Goal: Information Seeking & Learning: Check status

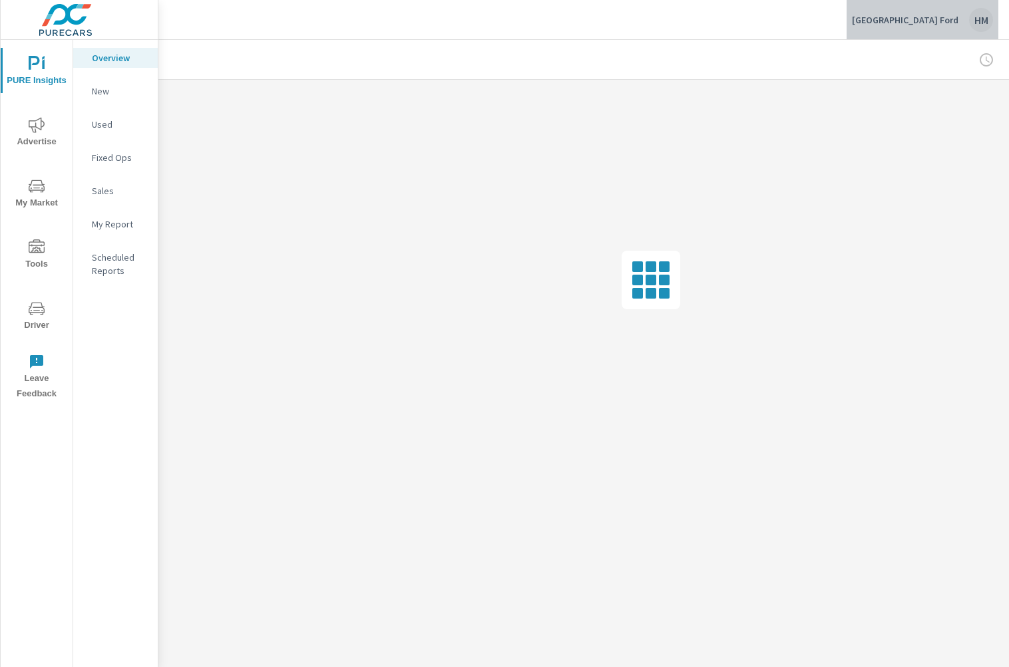
click at [981, 20] on div "HM" at bounding box center [981, 20] width 24 height 24
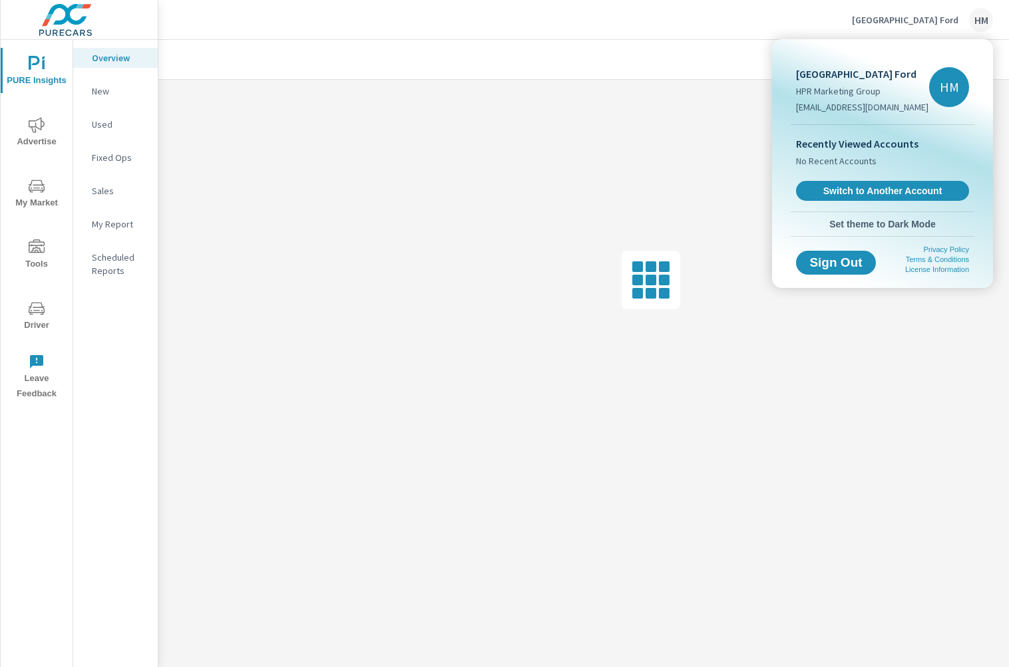
click at [718, 29] on div at bounding box center [504, 333] width 1009 height 667
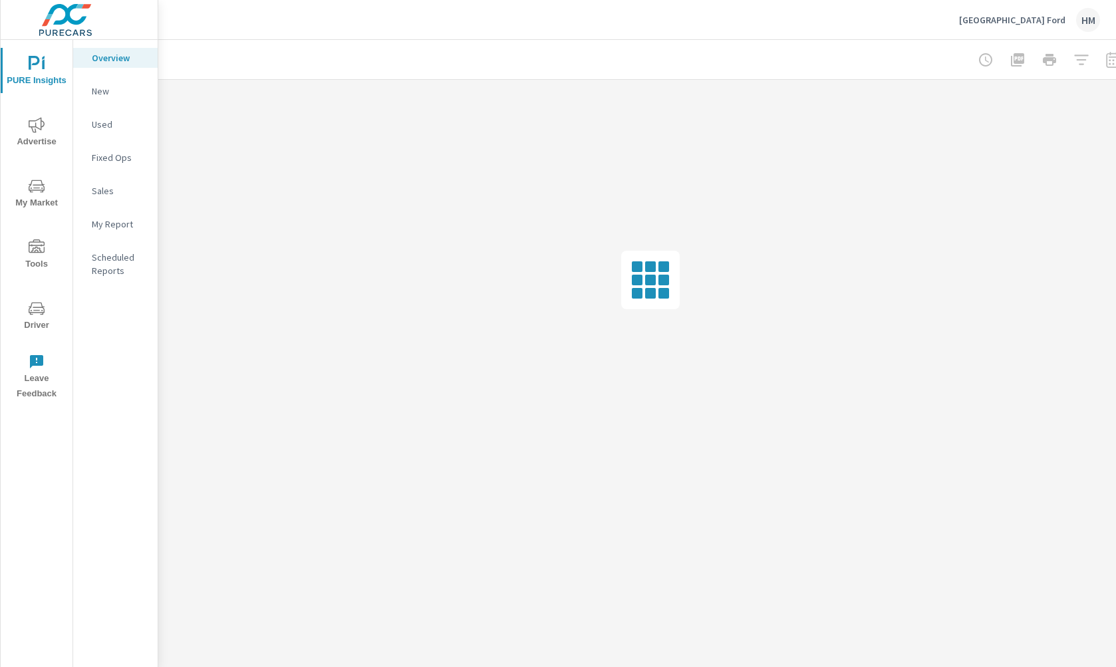
click at [1008, 61] on div at bounding box center [1050, 60] width 154 height 27
click at [1008, 59] on div at bounding box center [1040, 60] width 154 height 27
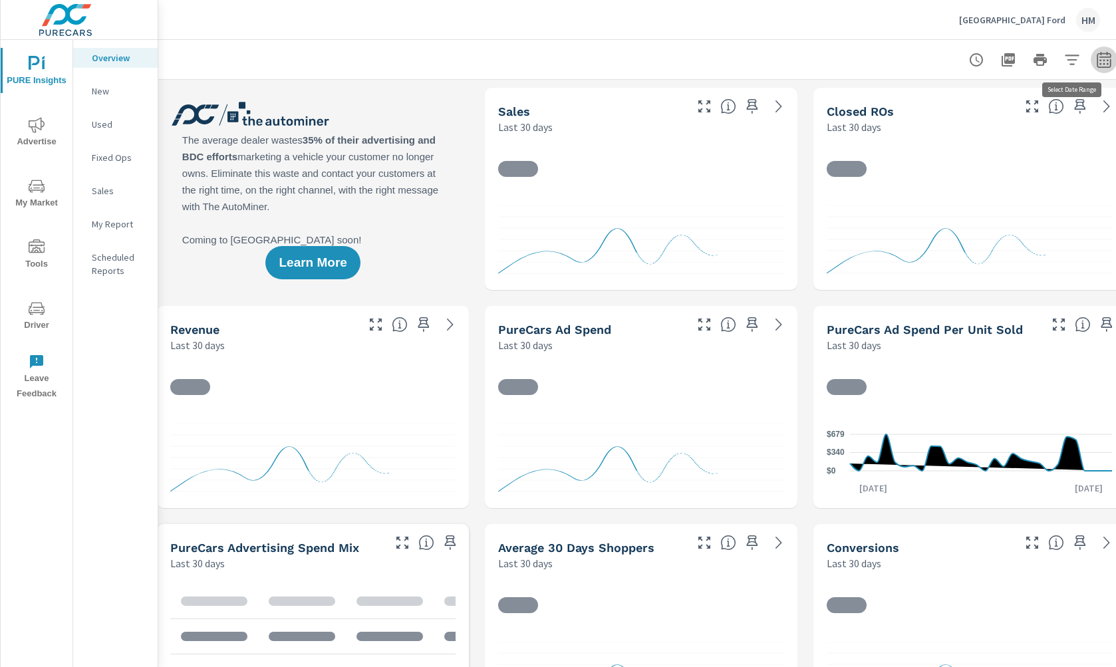
click at [1008, 59] on icon "button" at bounding box center [1104, 60] width 16 height 16
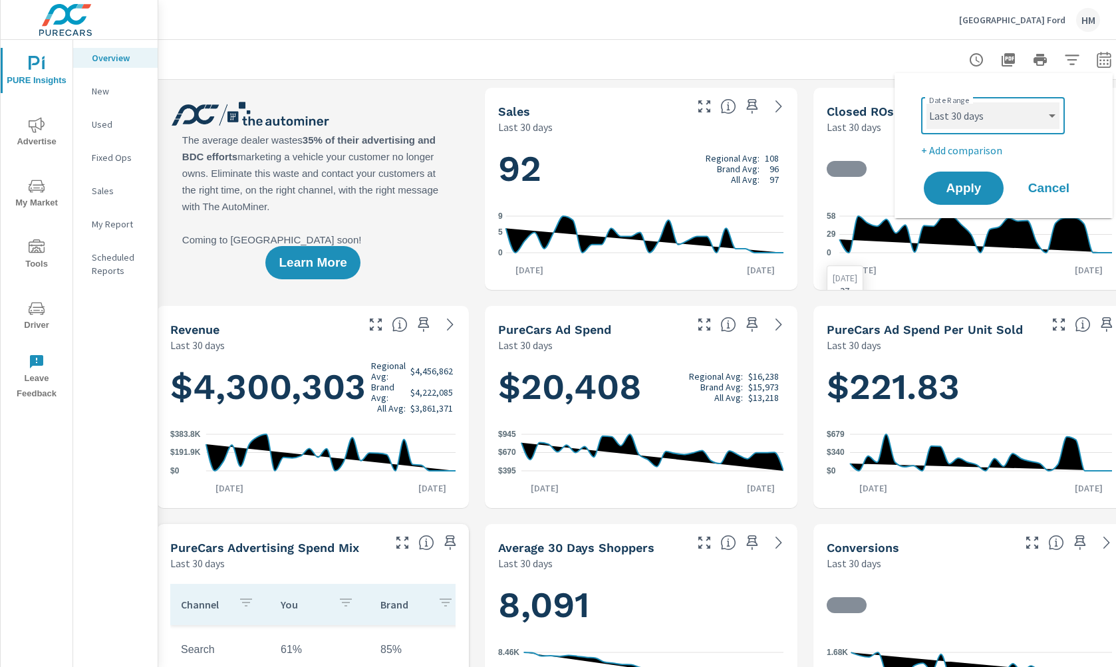
select select "Last month"
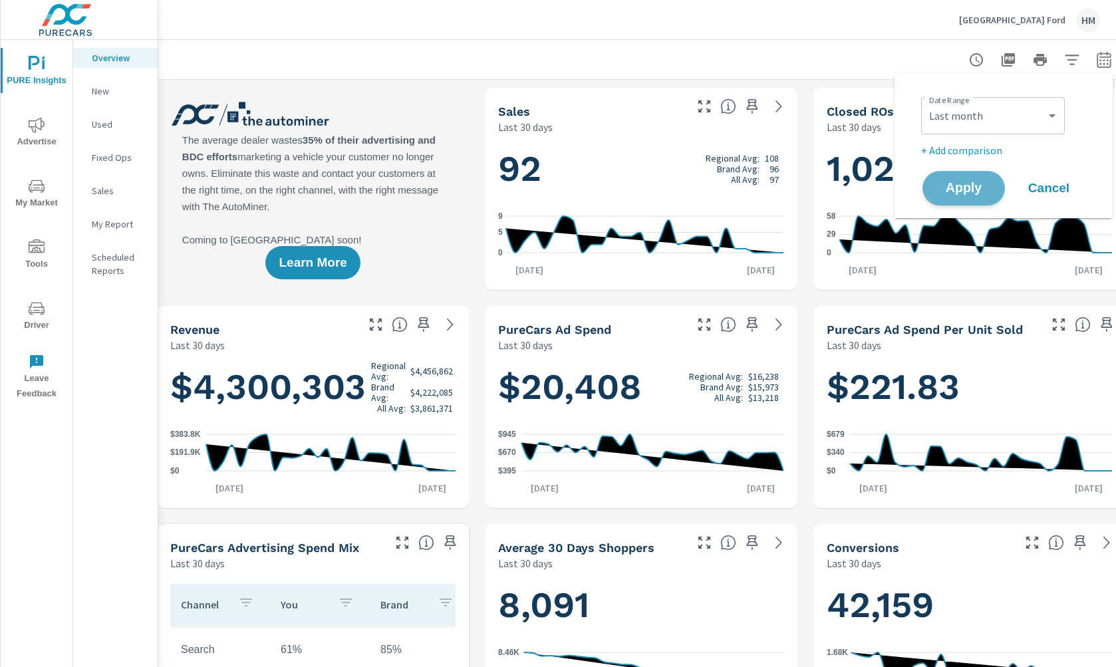
click at [981, 194] on span "Apply" at bounding box center [964, 188] width 55 height 13
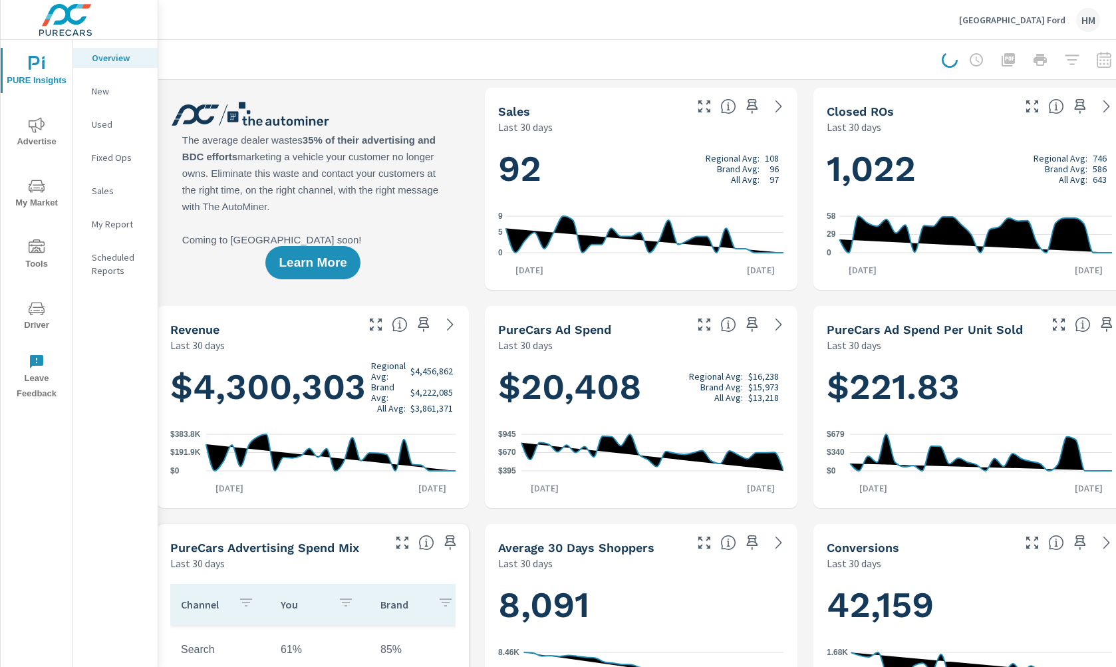
click at [37, 73] on span "PURE Insights" at bounding box center [37, 72] width 64 height 33
click at [28, 128] on span "Advertise" at bounding box center [37, 133] width 64 height 33
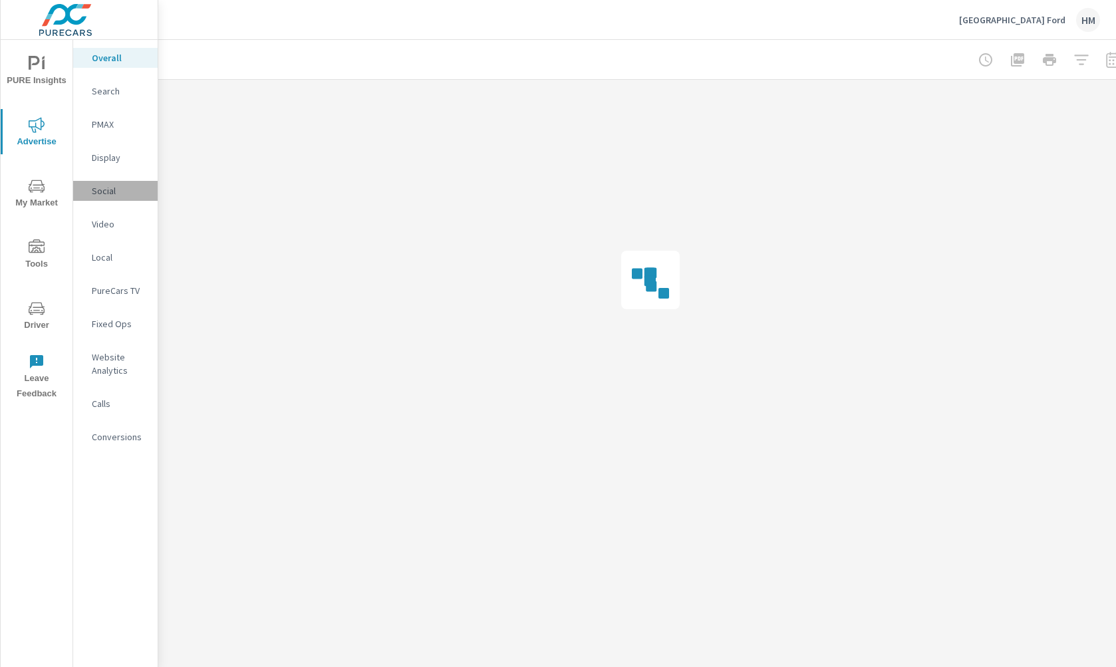
click at [104, 188] on p "Social" at bounding box center [119, 190] width 55 height 13
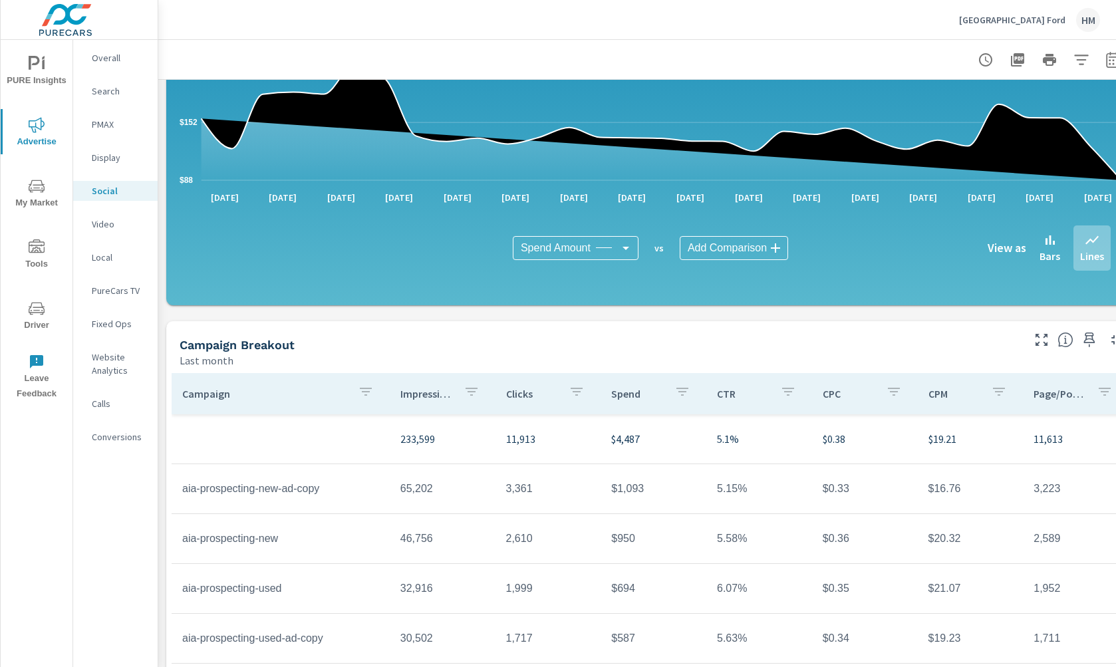
scroll to position [284, 0]
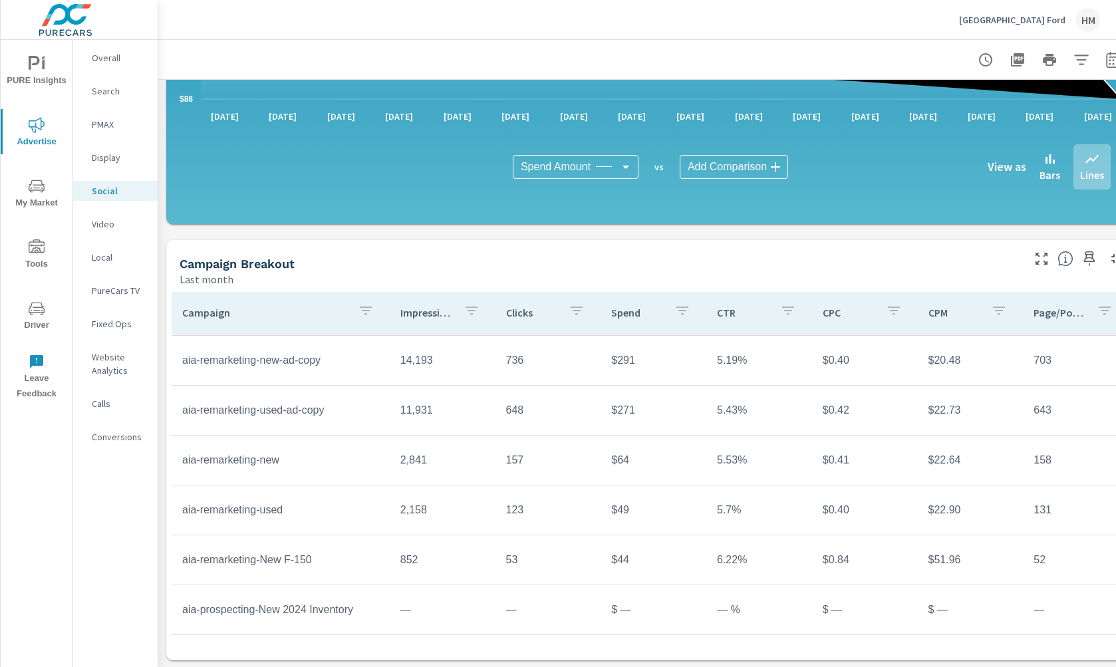
scroll to position [295, 0]
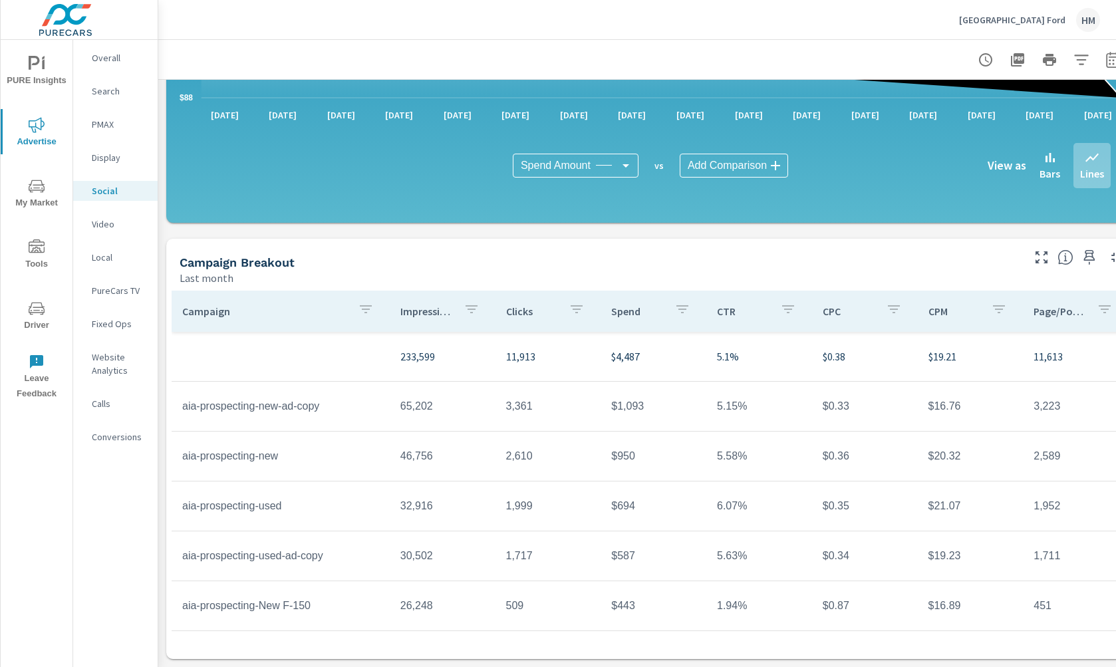
scroll to position [232, 0]
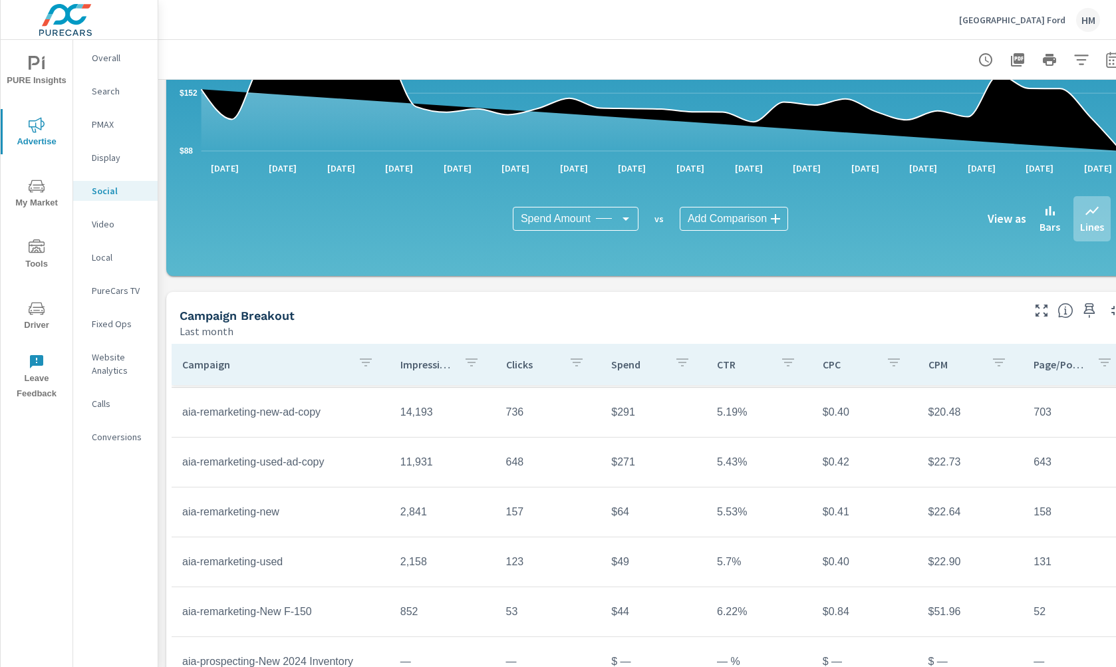
scroll to position [295, 0]
